Goal: Transaction & Acquisition: Download file/media

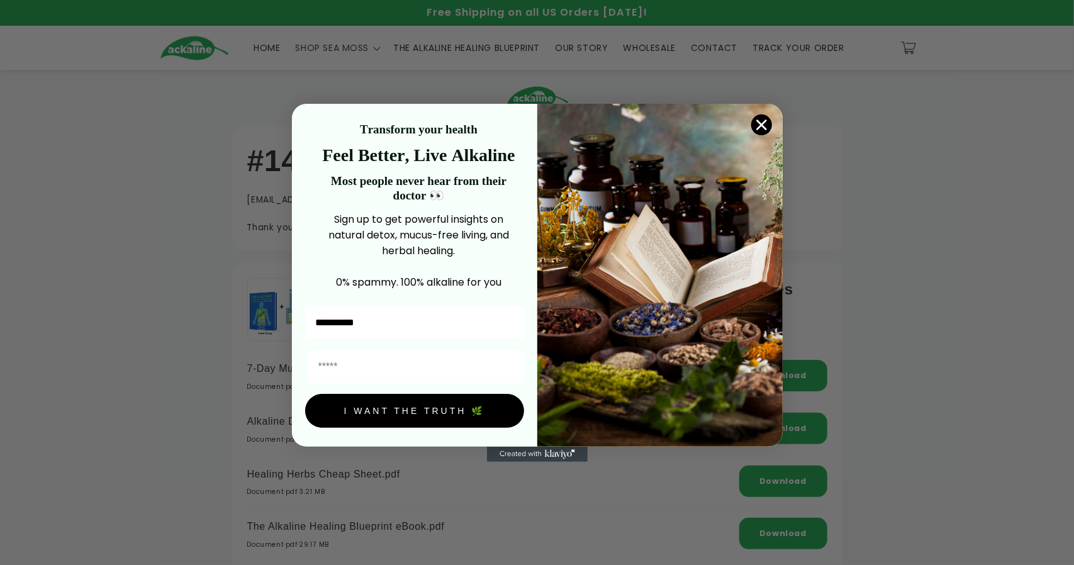
type input "**********"
click at [342, 362] on input "Email" at bounding box center [416, 367] width 216 height 32
type input "**********"
click at [423, 407] on button "I WANT THE TRUTH 🌿" at bounding box center [414, 411] width 219 height 34
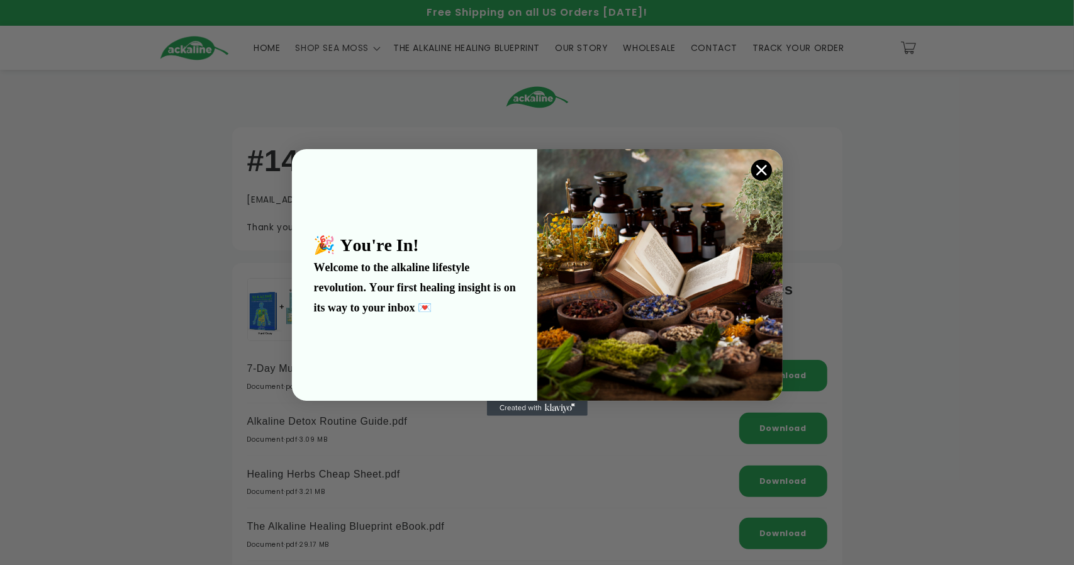
click at [766, 165] on circle "Close dialog" at bounding box center [761, 170] width 21 height 21
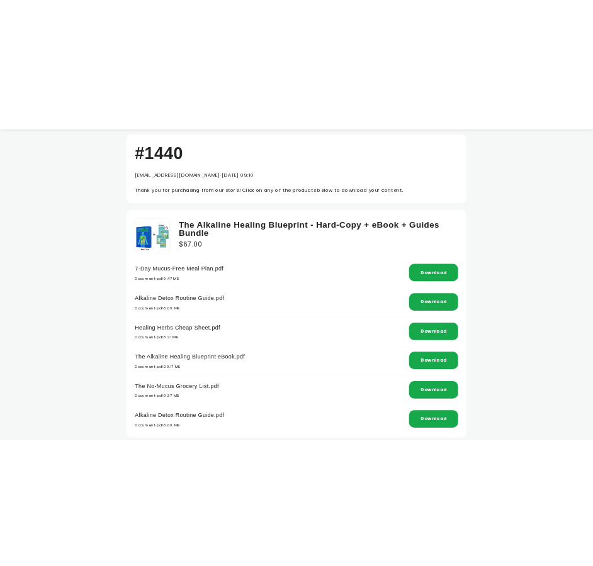
scroll to position [126, 0]
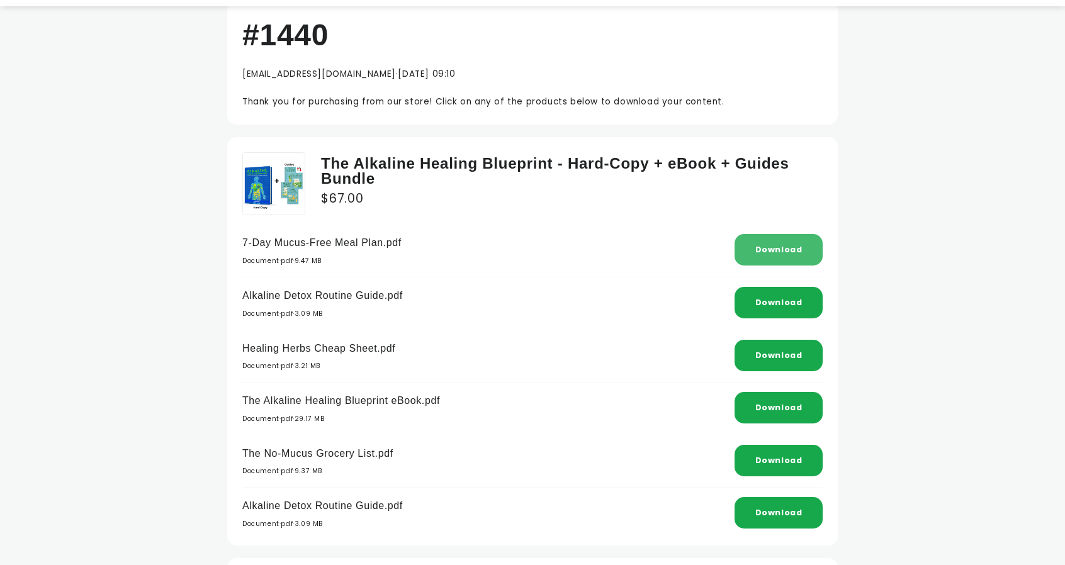
click at [785, 244] on link "Download" at bounding box center [778, 249] width 47 height 11
click at [804, 298] on div "Download" at bounding box center [778, 302] width 88 height 31
click at [787, 350] on link "Download" at bounding box center [778, 355] width 47 height 11
click at [758, 402] on link "Download" at bounding box center [778, 407] width 47 height 11
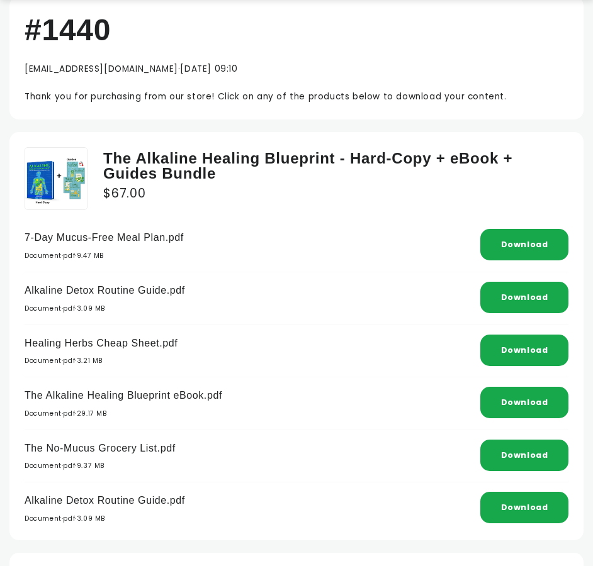
click at [138, 452] on p "The No-Mucus Grocery List.pdf" at bounding box center [100, 449] width 151 height 18
click at [517, 450] on link "Download" at bounding box center [524, 455] width 47 height 11
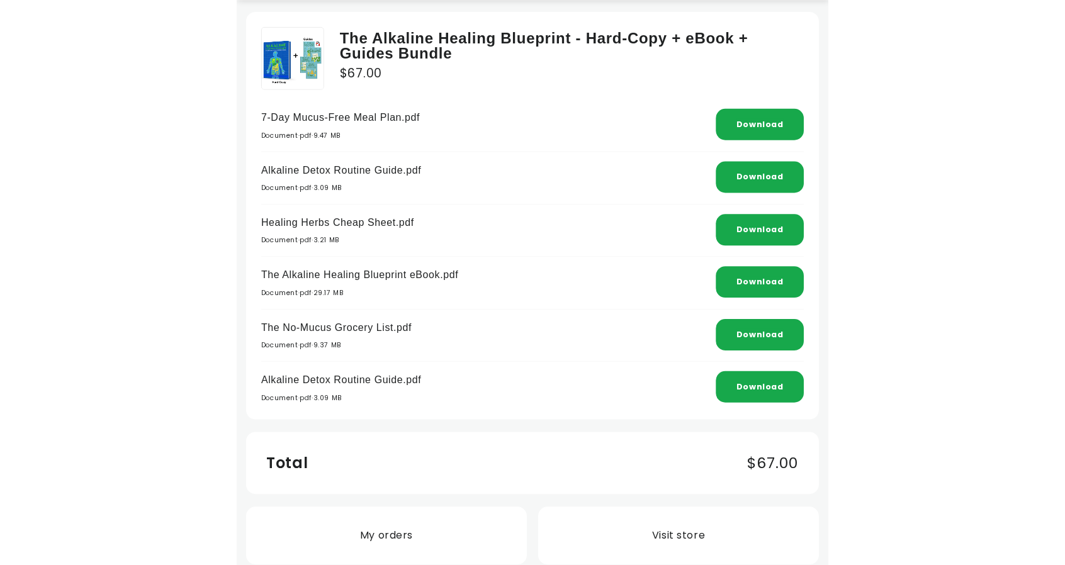
scroll to position [252, 0]
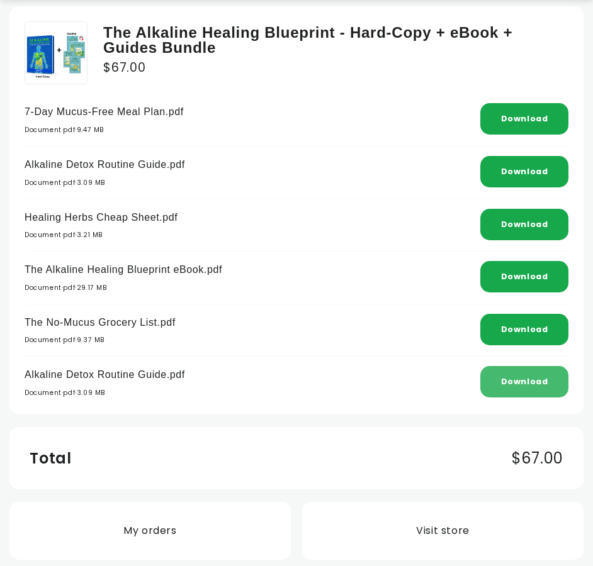
click at [551, 374] on div "Download" at bounding box center [524, 381] width 88 height 31
